Goal: Obtain resource: Download file/media

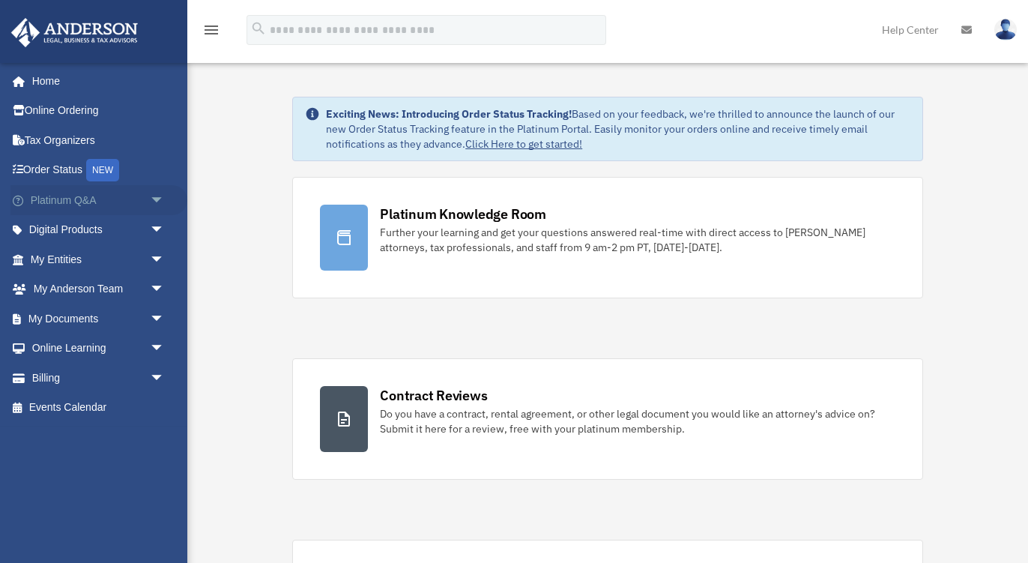
click at [155, 198] on span "arrow_drop_down" at bounding box center [165, 200] width 30 height 31
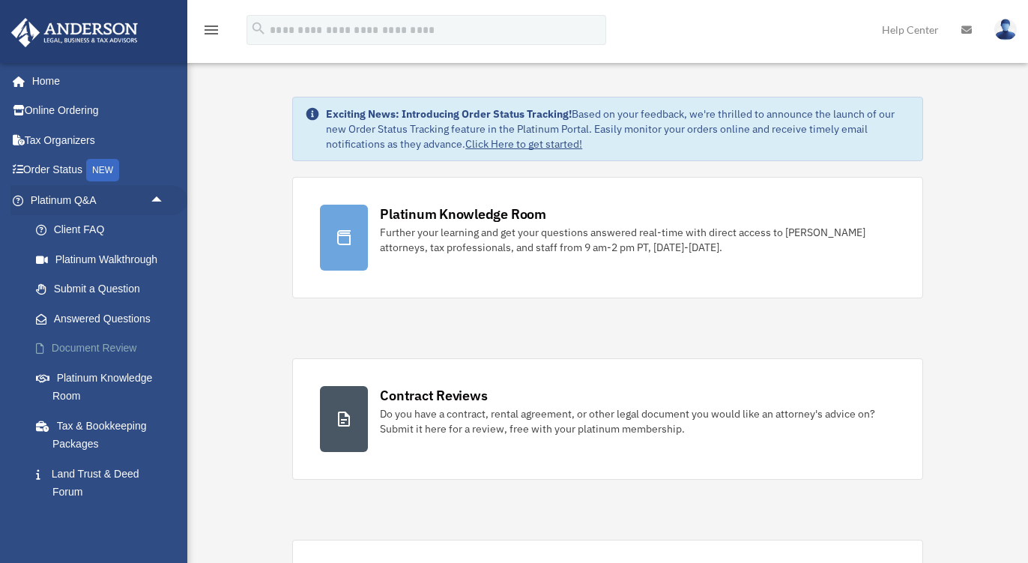
click at [108, 346] on link "Document Review" at bounding box center [104, 348] width 166 height 30
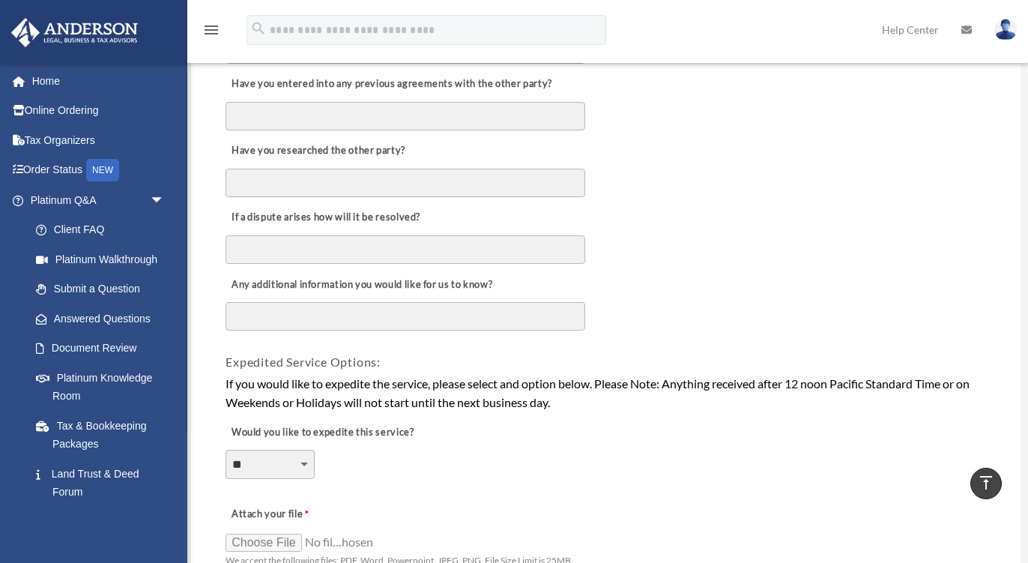
scroll to position [788, 0]
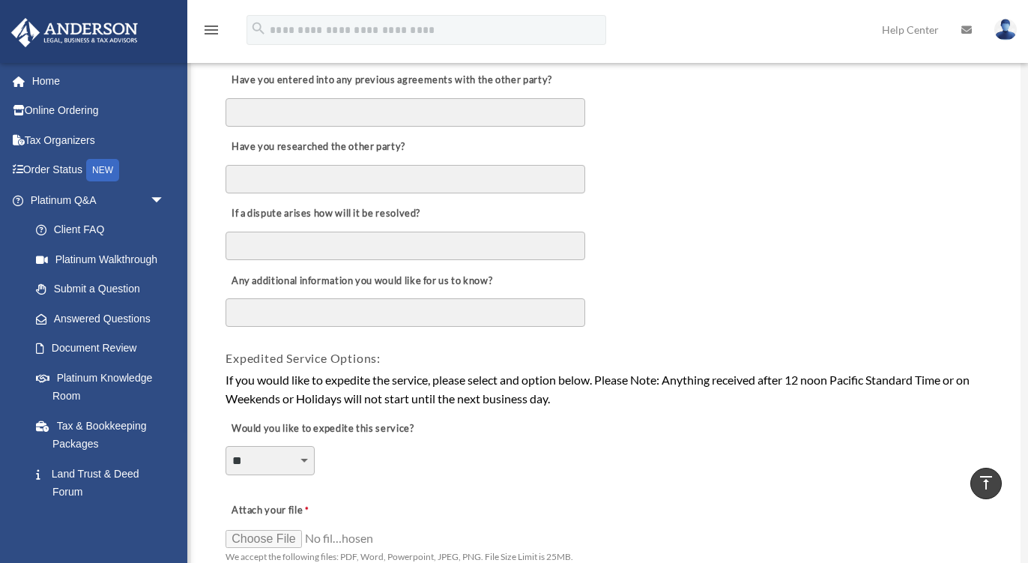
click at [437, 316] on textarea "Any additional information you would like for us to know?" at bounding box center [406, 312] width 360 height 28
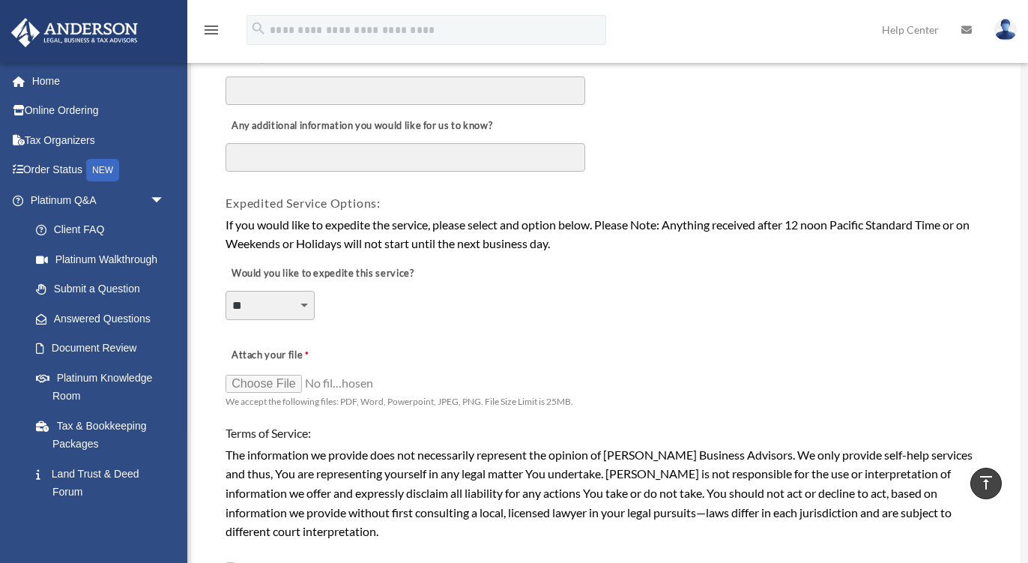
scroll to position [950, 0]
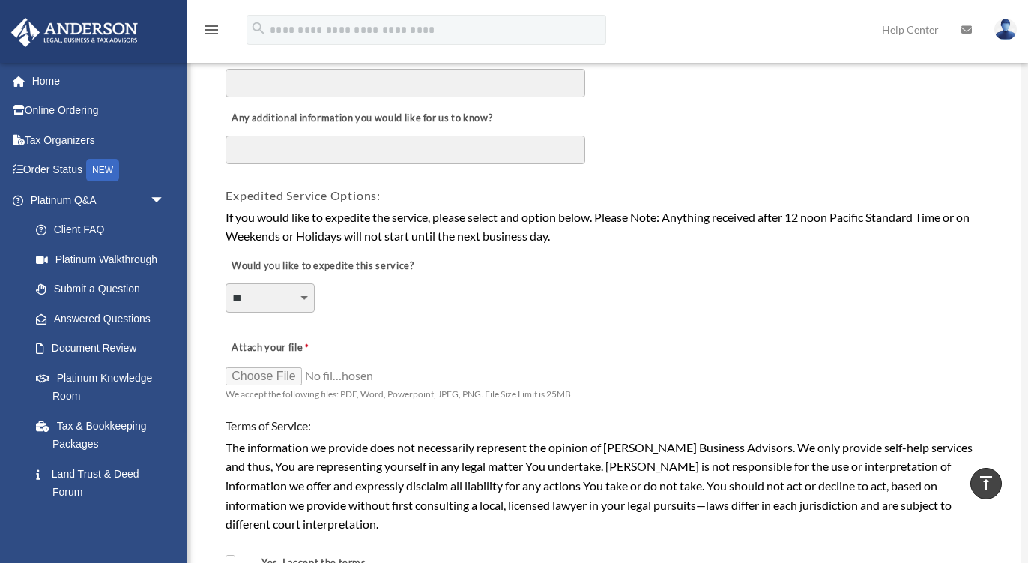
click at [300, 301] on select "**********" at bounding box center [270, 297] width 89 height 28
click at [226, 284] on select "**********" at bounding box center [270, 297] width 89 height 28
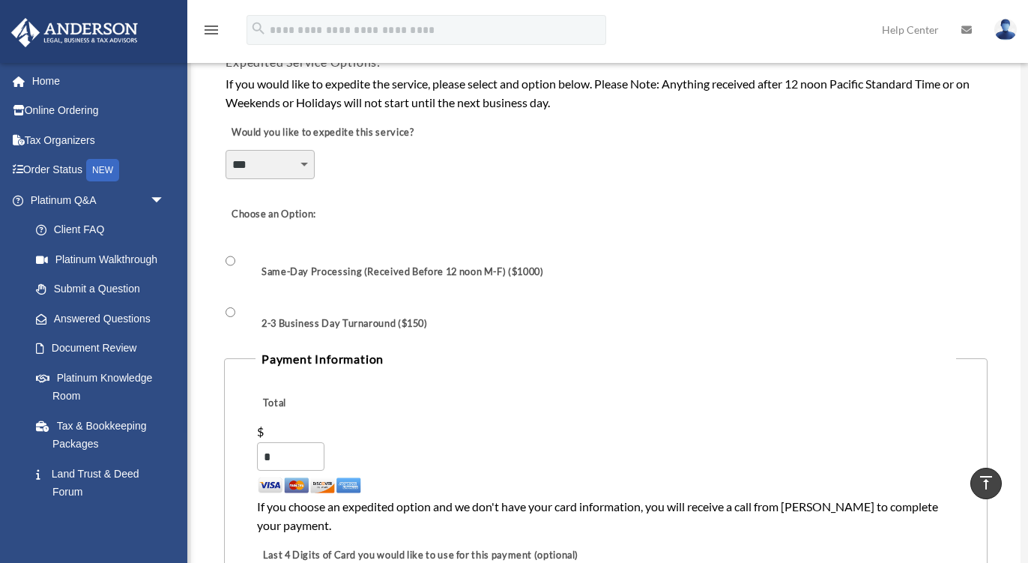
scroll to position [1084, 0]
click at [287, 177] on select "**********" at bounding box center [270, 163] width 89 height 28
select select "********"
click at [226, 150] on select "**********" at bounding box center [270, 163] width 89 height 28
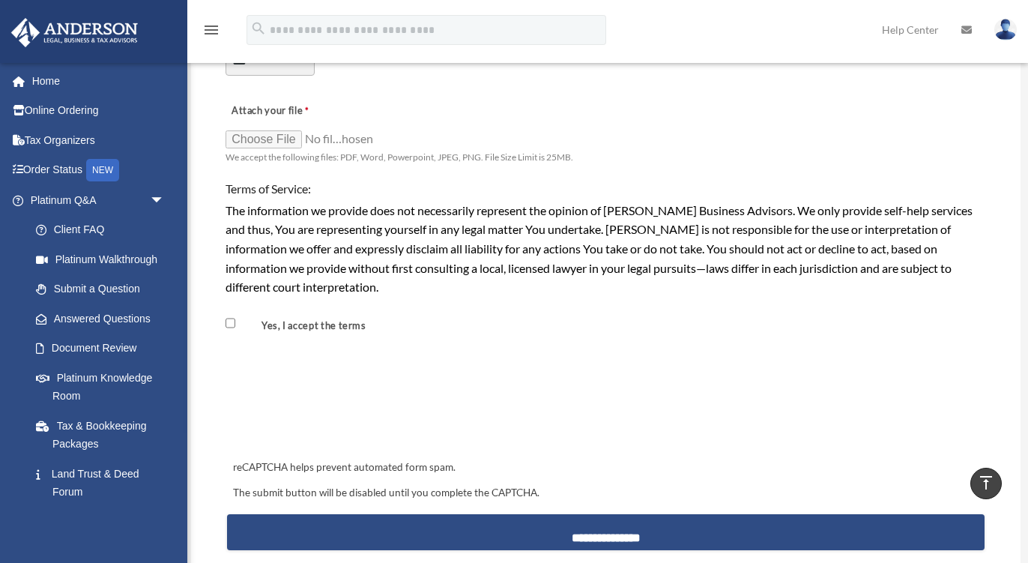
scroll to position [1176, 0]
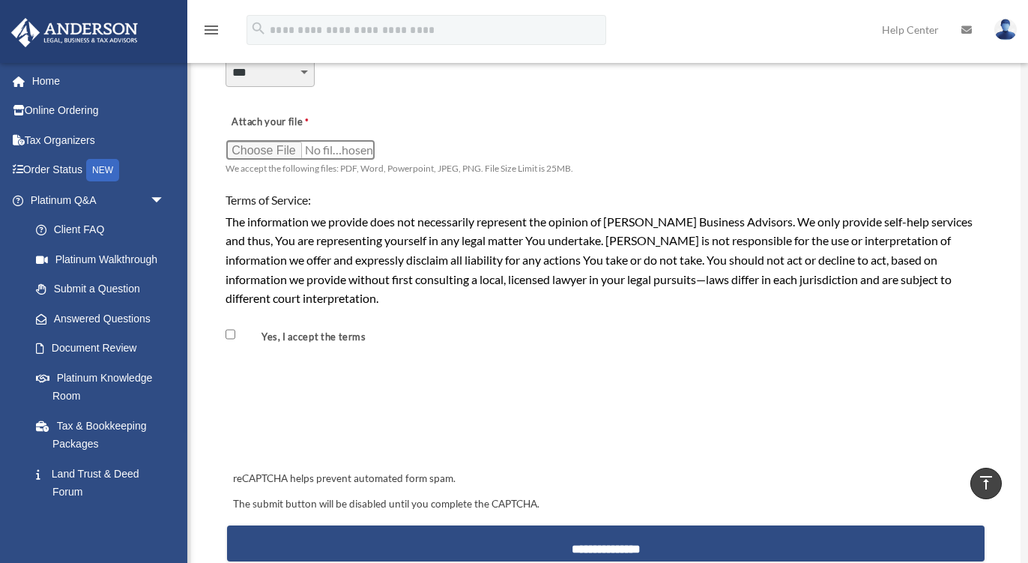
click at [258, 154] on input "Attach your file" at bounding box center [301, 149] width 150 height 21
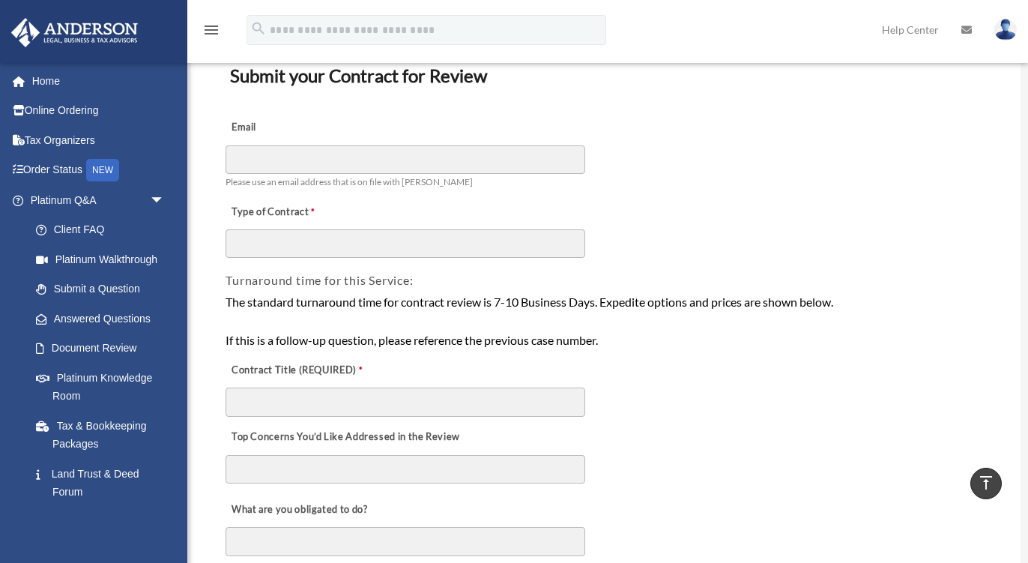
scroll to position [7, 0]
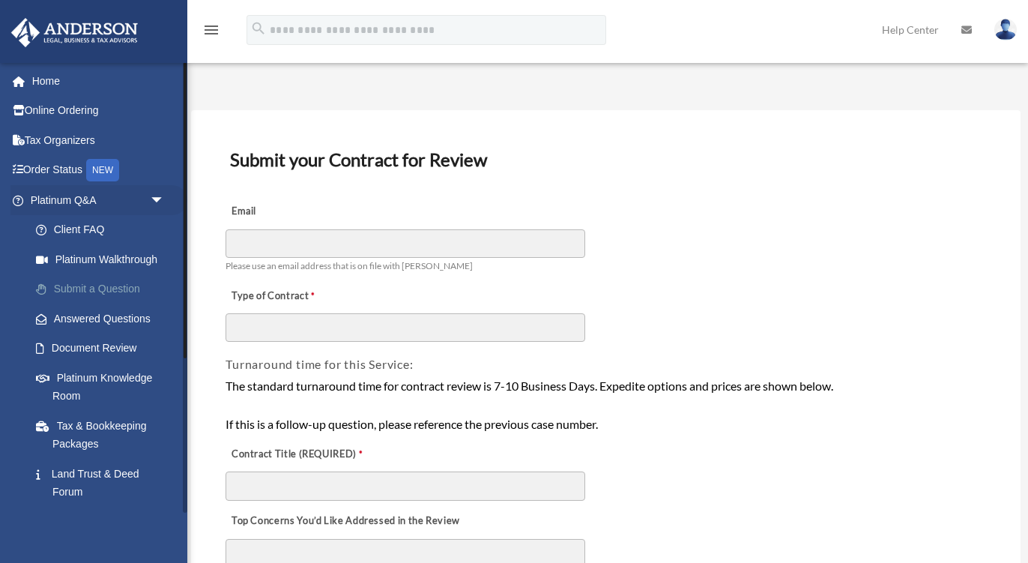
click at [97, 292] on link "Submit a Question" at bounding box center [104, 289] width 166 height 30
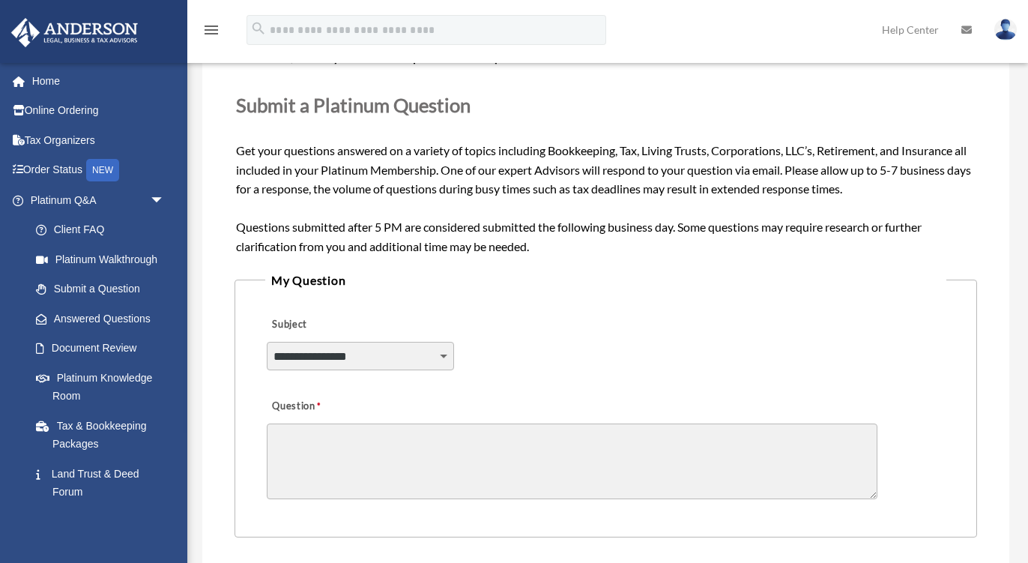
scroll to position [163, 0]
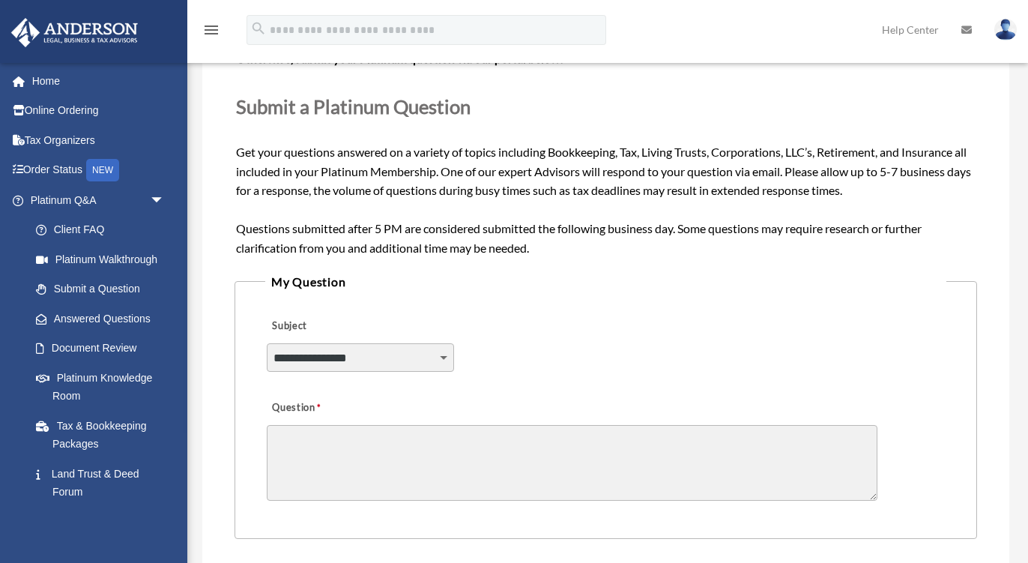
click at [420, 357] on select "**********" at bounding box center [360, 357] width 187 height 28
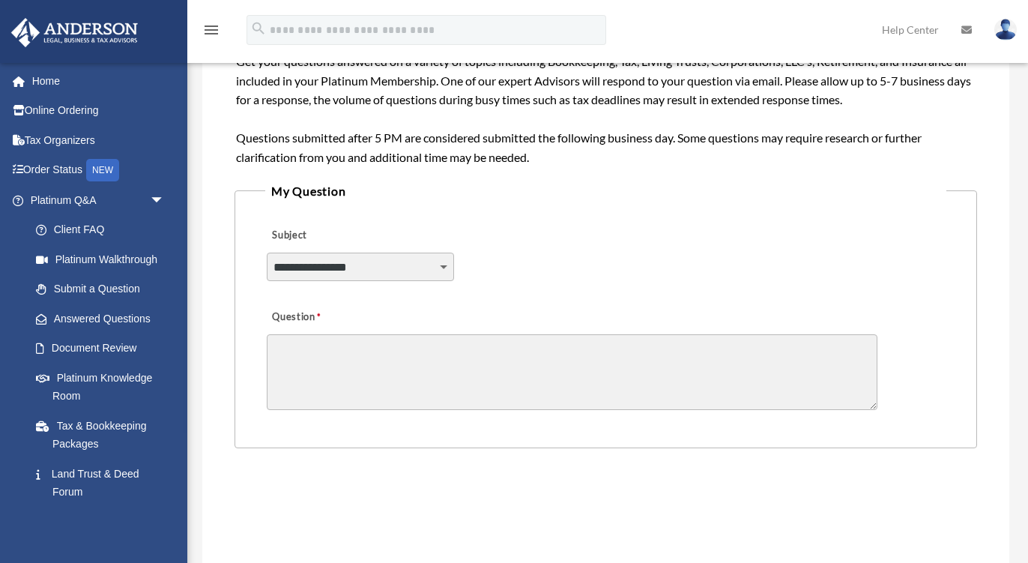
scroll to position [321, 0]
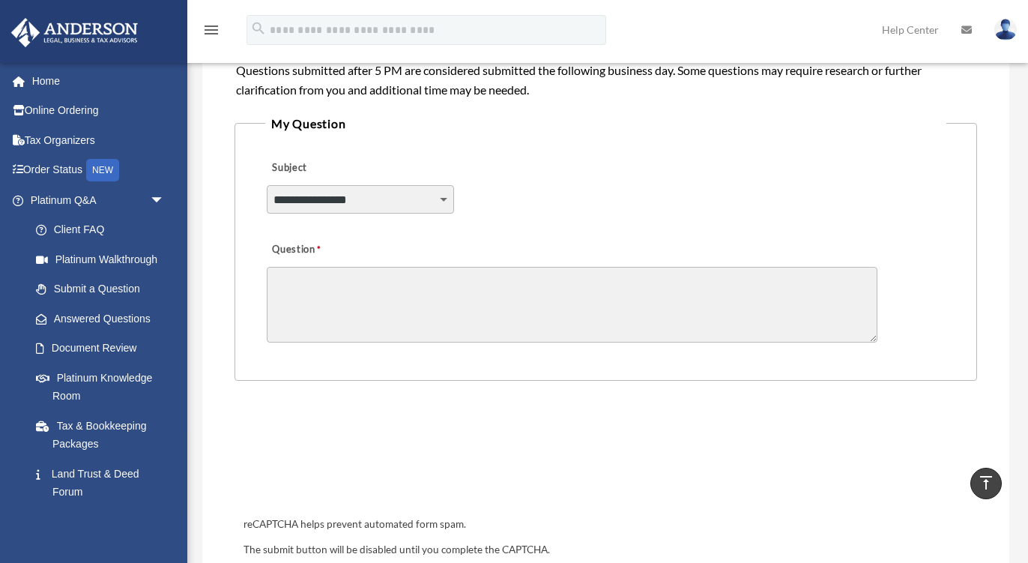
click at [102, 325] on link "Answered Questions" at bounding box center [104, 318] width 166 height 30
click at [98, 321] on link "Answered Questions" at bounding box center [104, 318] width 166 height 30
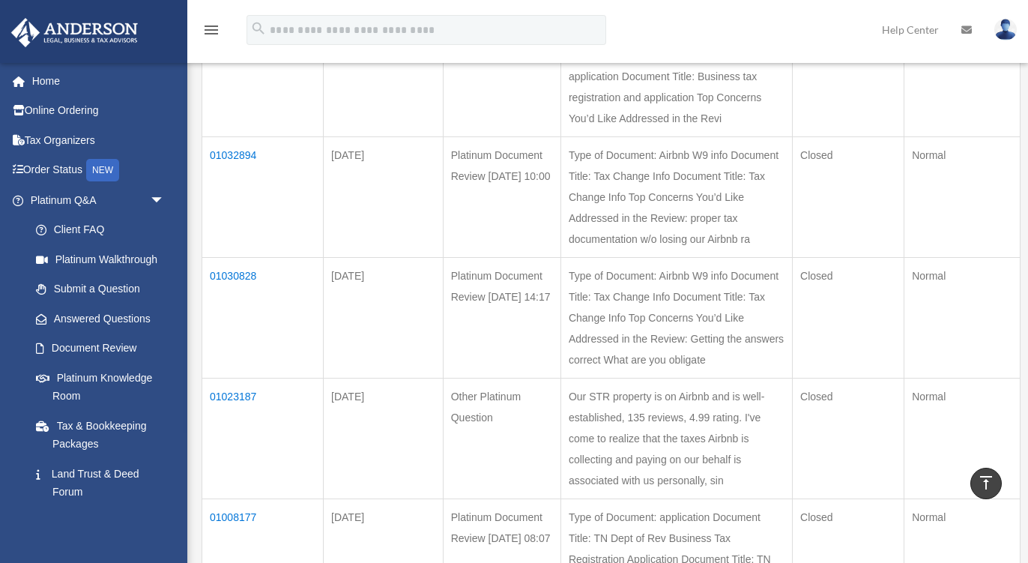
scroll to position [913, 0]
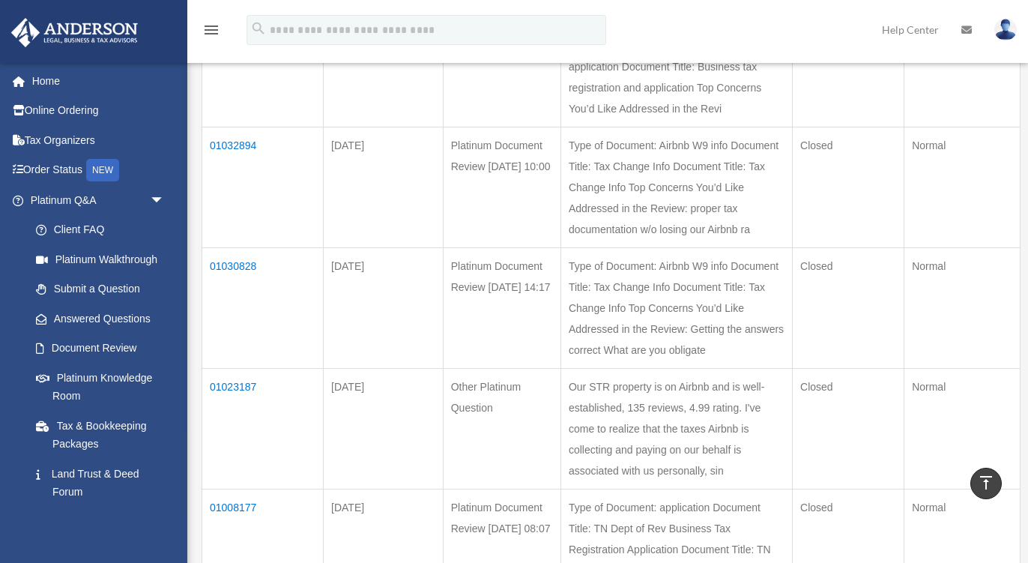
click at [217, 127] on td "01033063" at bounding box center [262, 66] width 121 height 121
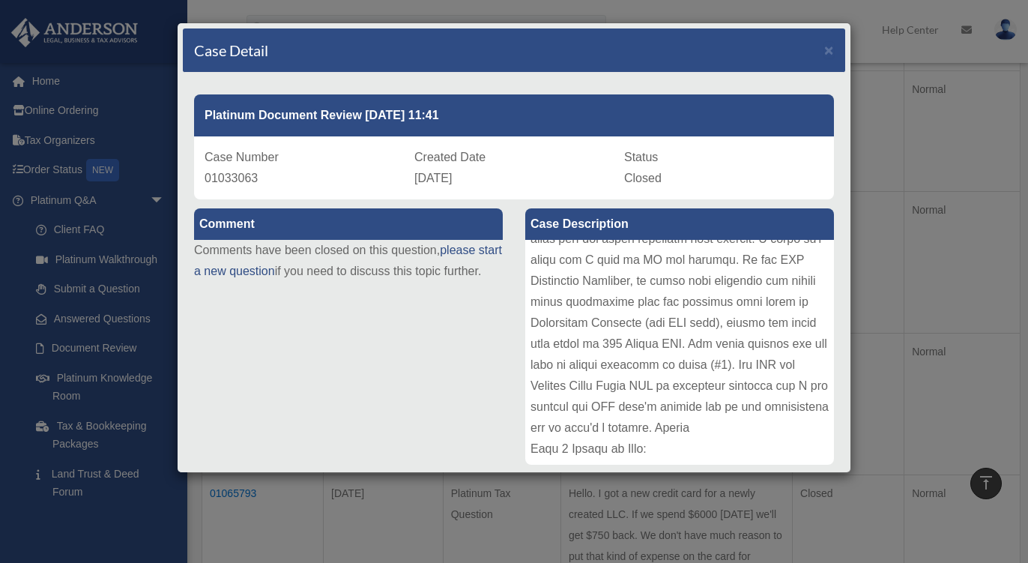
scroll to position [217, 0]
drag, startPoint x: 0, startPoint y: 0, endPoint x: 834, endPoint y: 49, distance: 835.5
click at [834, 49] on div "Case Detail ×" at bounding box center [514, 50] width 662 height 44
click at [830, 50] on span "×" at bounding box center [829, 49] width 10 height 17
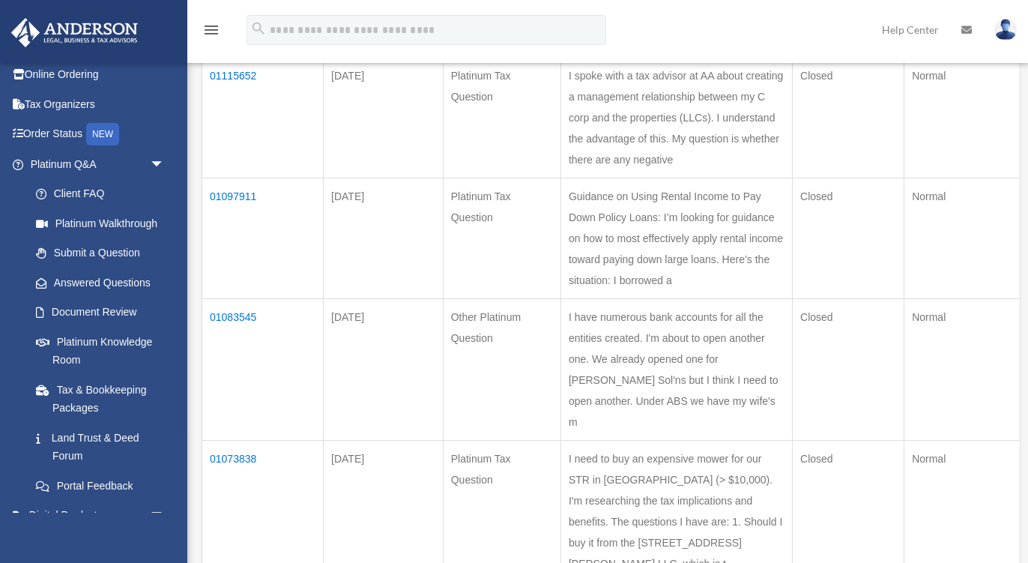
scroll to position [0, 0]
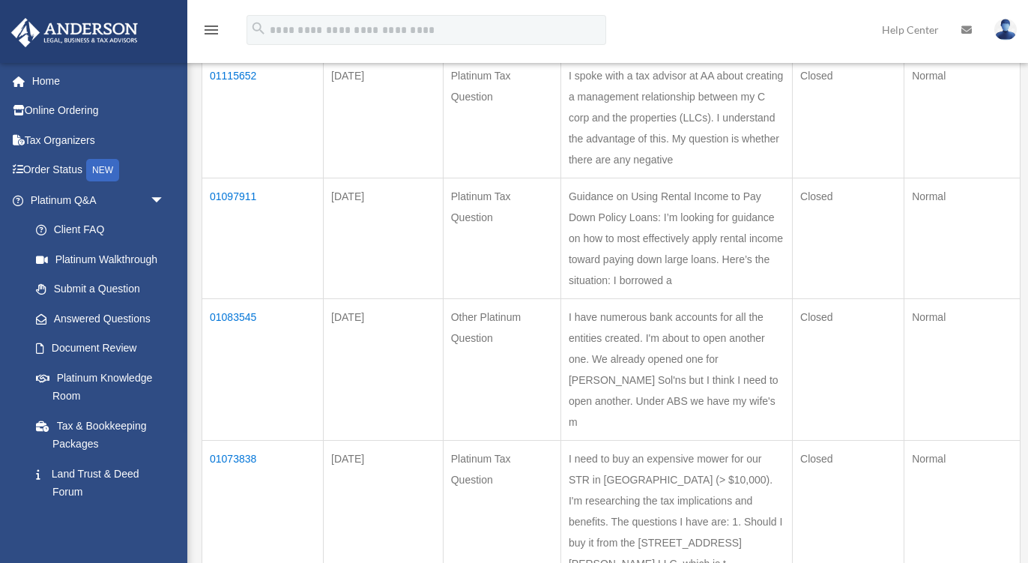
click at [101, 378] on link "Platinum Knowledge Room" at bounding box center [100, 387] width 159 height 48
click at [77, 384] on link "Platinum Knowledge Room" at bounding box center [100, 387] width 159 height 48
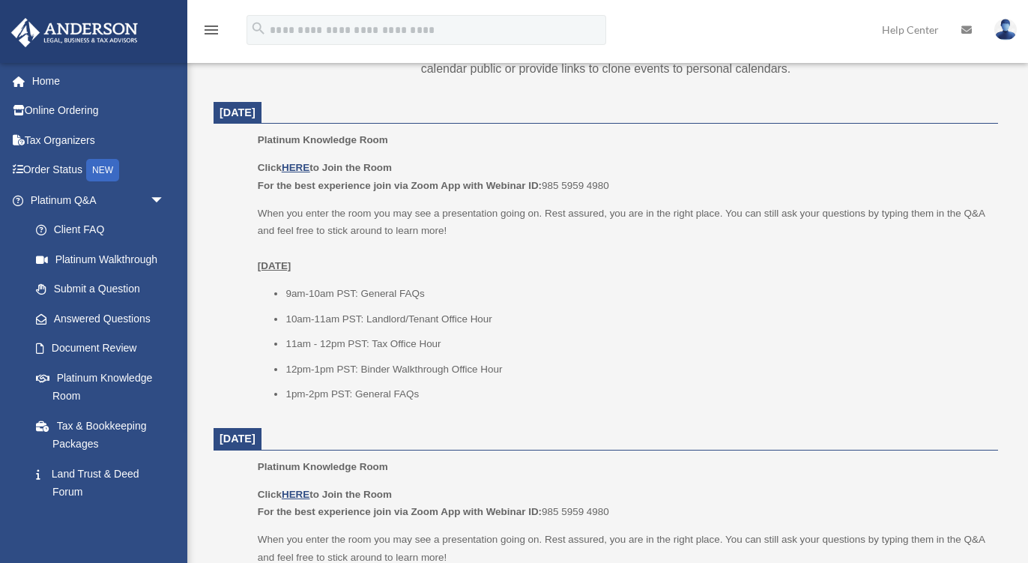
scroll to position [597, 0]
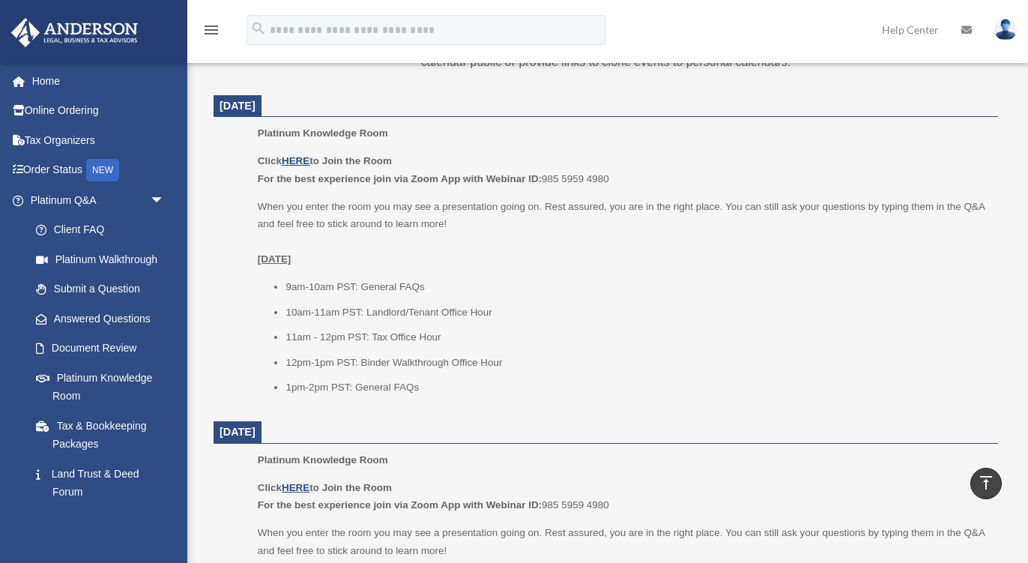
click at [298, 164] on u "HERE" at bounding box center [296, 160] width 28 height 11
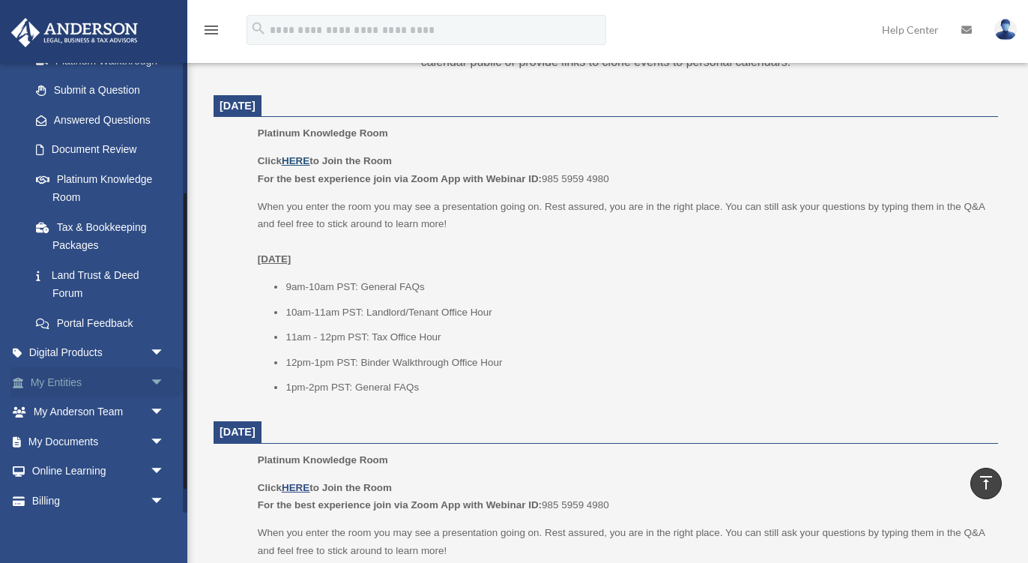
scroll to position [235, 0]
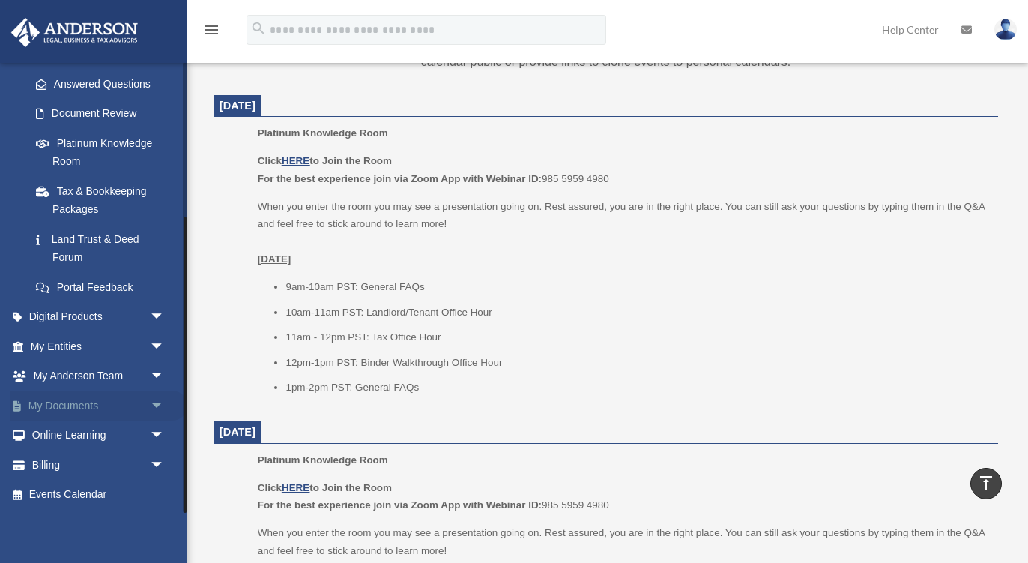
click at [62, 399] on link "My Documents arrow_drop_down" at bounding box center [98, 405] width 177 height 30
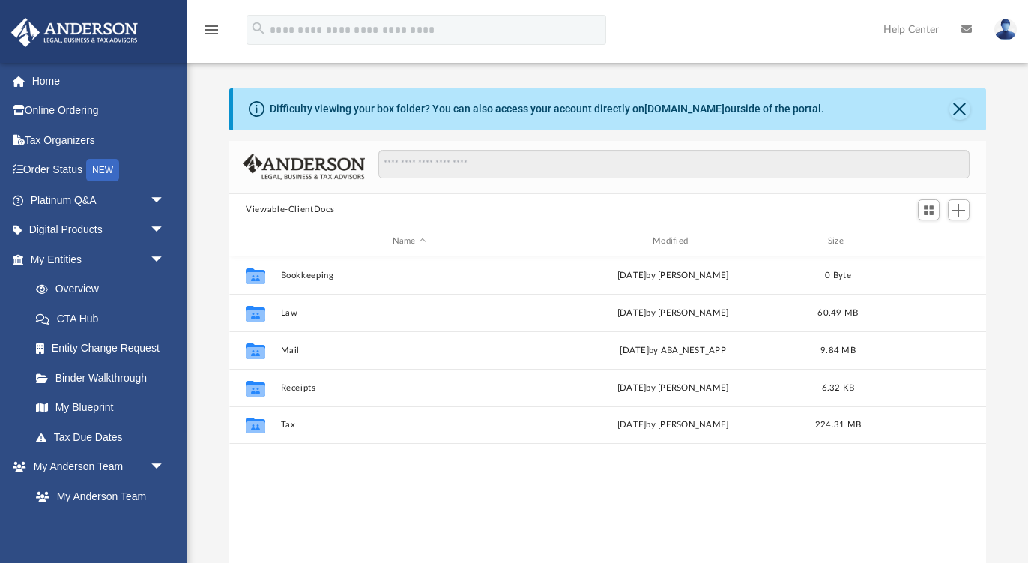
scroll to position [340, 756]
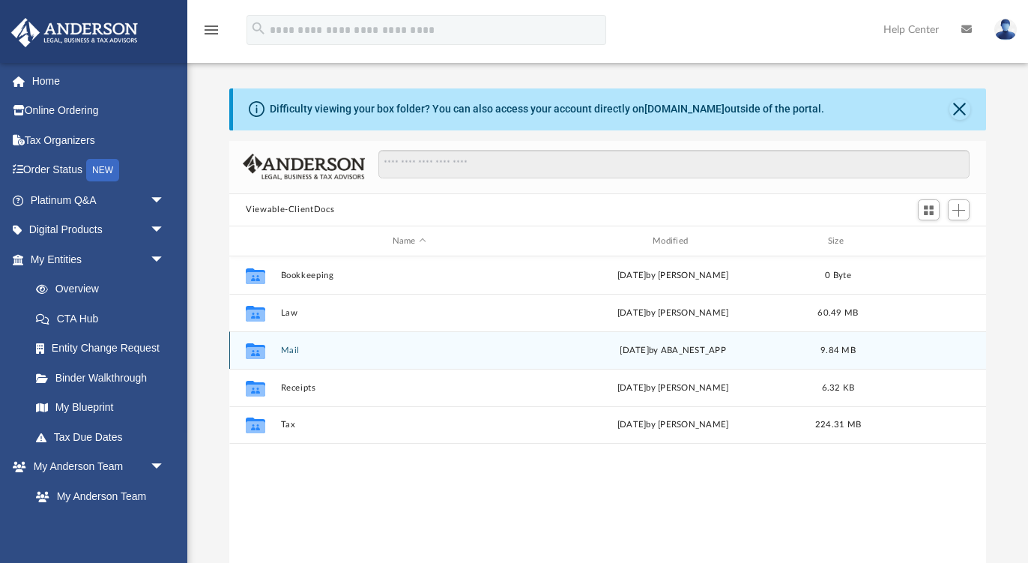
click at [292, 351] on button "Mail" at bounding box center [409, 350] width 257 height 10
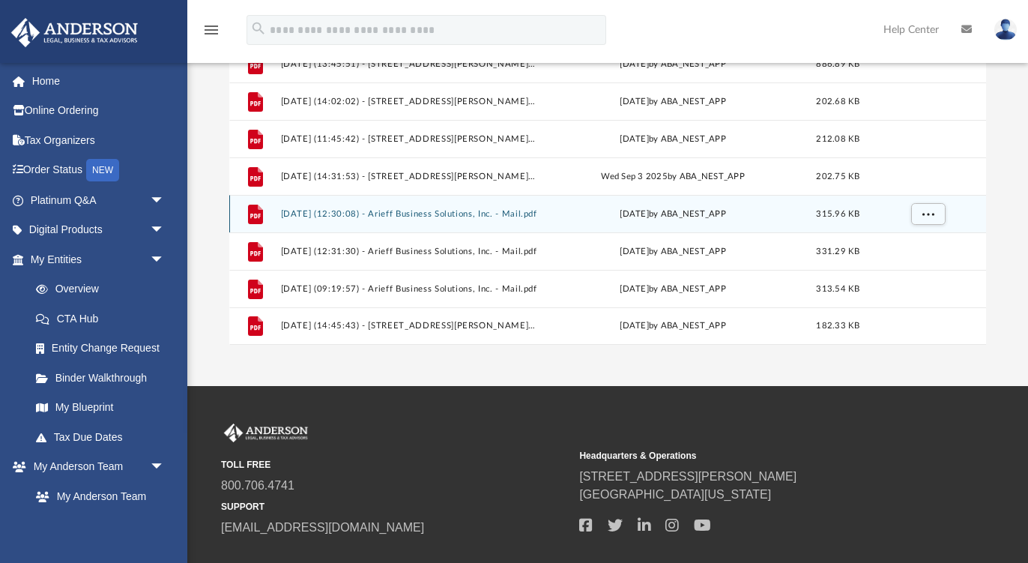
scroll to position [313, 0]
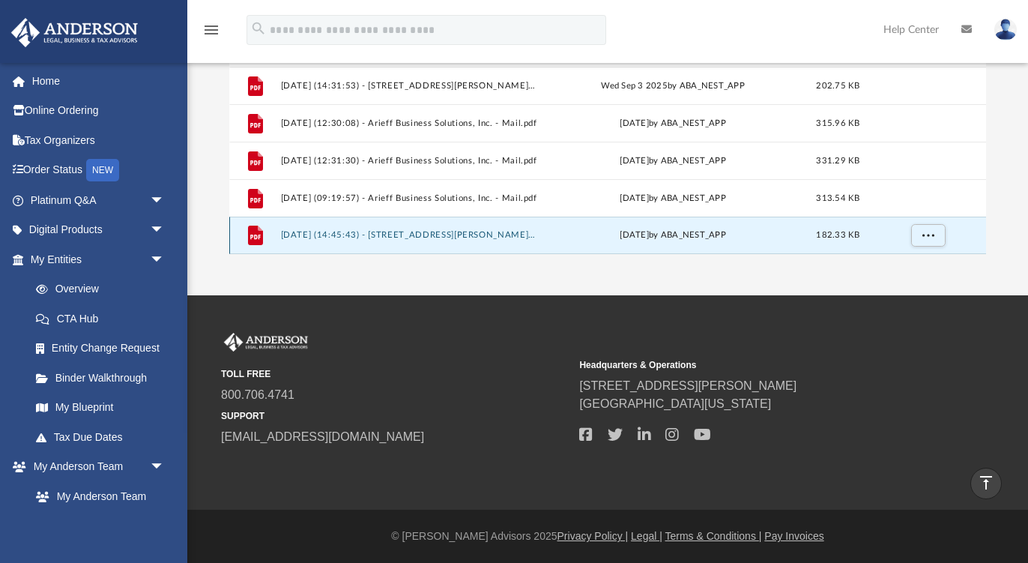
click at [429, 233] on button "[DATE] (14:45:43) - [STREET_ADDRESS][PERSON_NAME], LLC - Mail.pdf" at bounding box center [409, 236] width 257 height 10
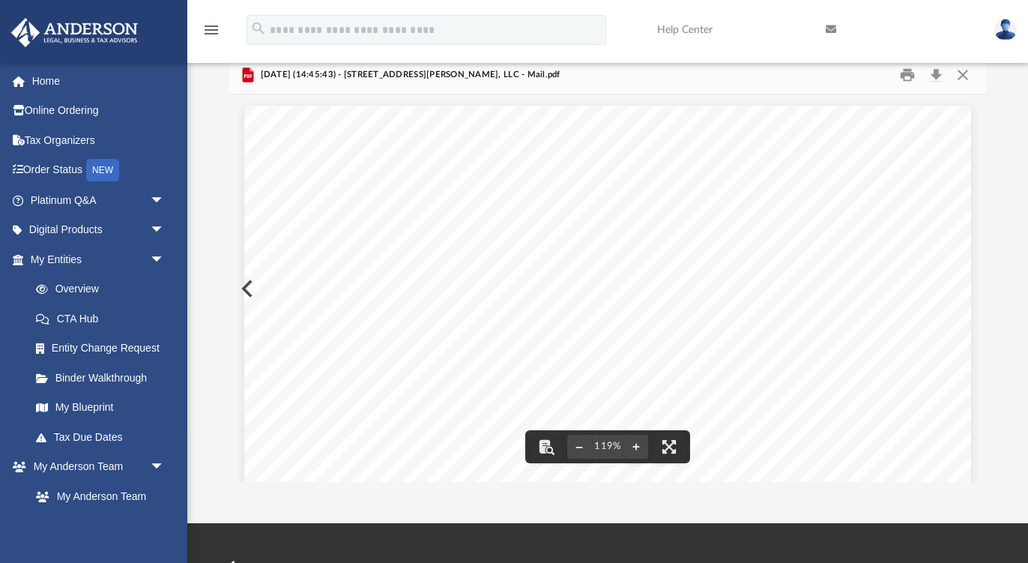
scroll to position [0, 0]
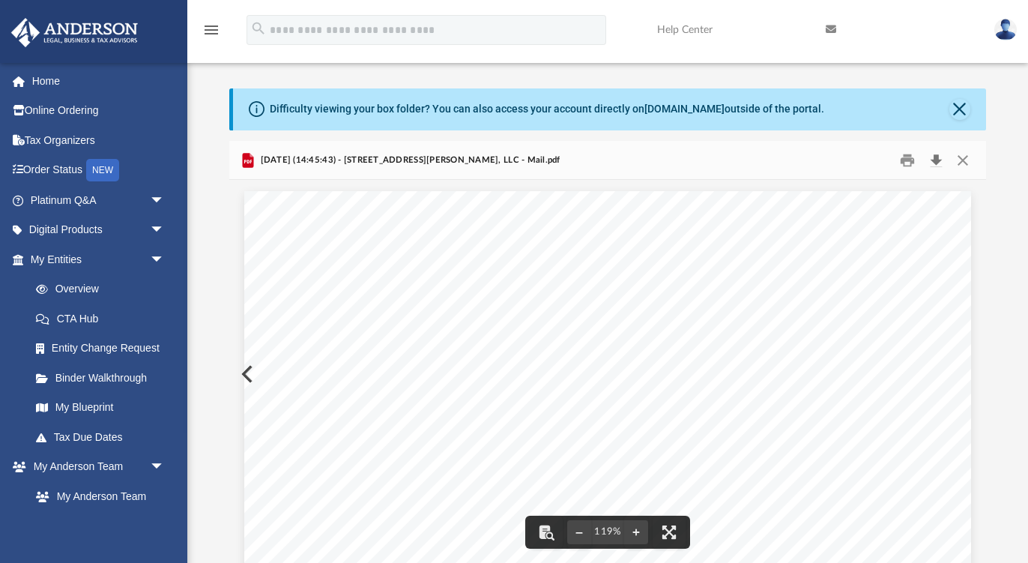
click at [934, 163] on button "Download" at bounding box center [935, 159] width 27 height 23
